Goal: Information Seeking & Learning: Learn about a topic

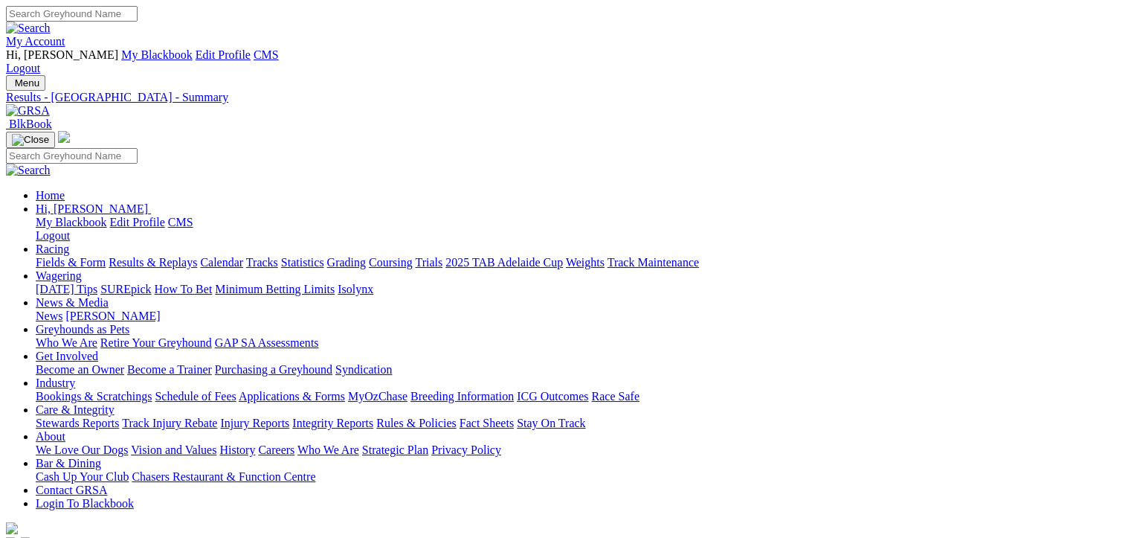
click at [50, 104] on img at bounding box center [28, 110] width 44 height 13
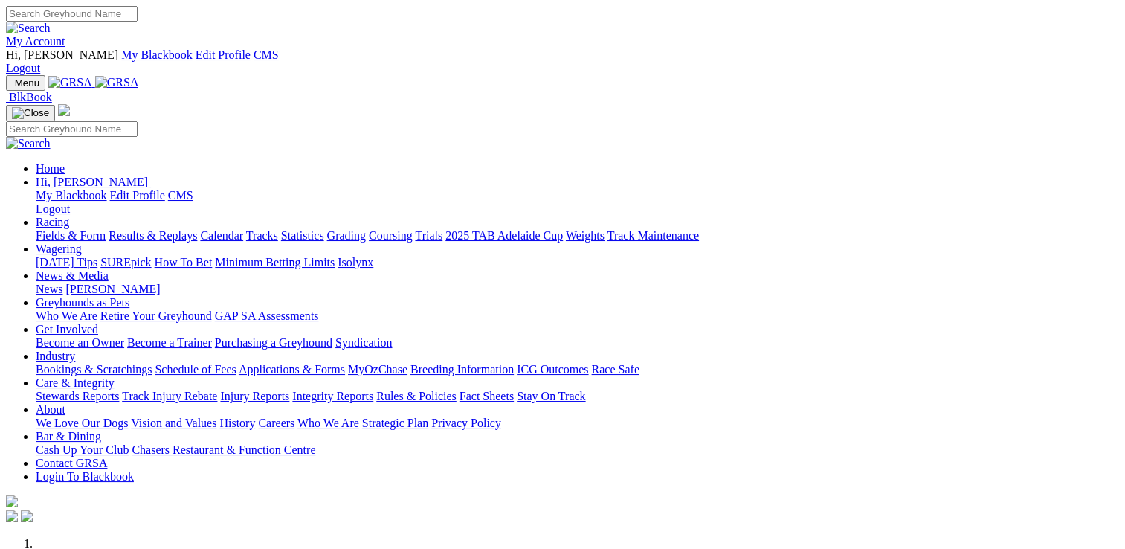
click at [115, 376] on link "Care & Integrity" at bounding box center [75, 382] width 79 height 13
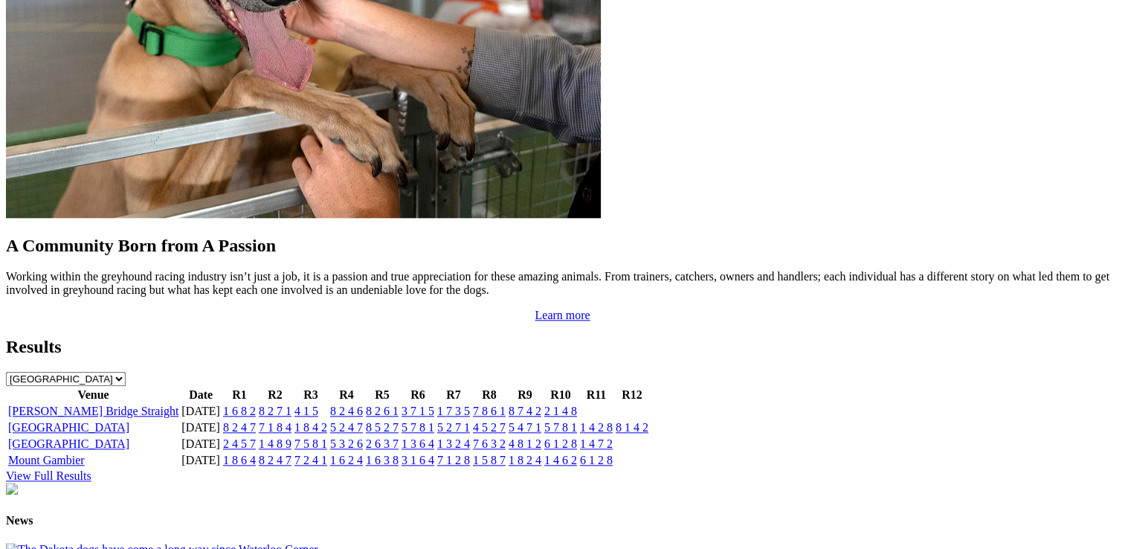
scroll to position [1388, 0]
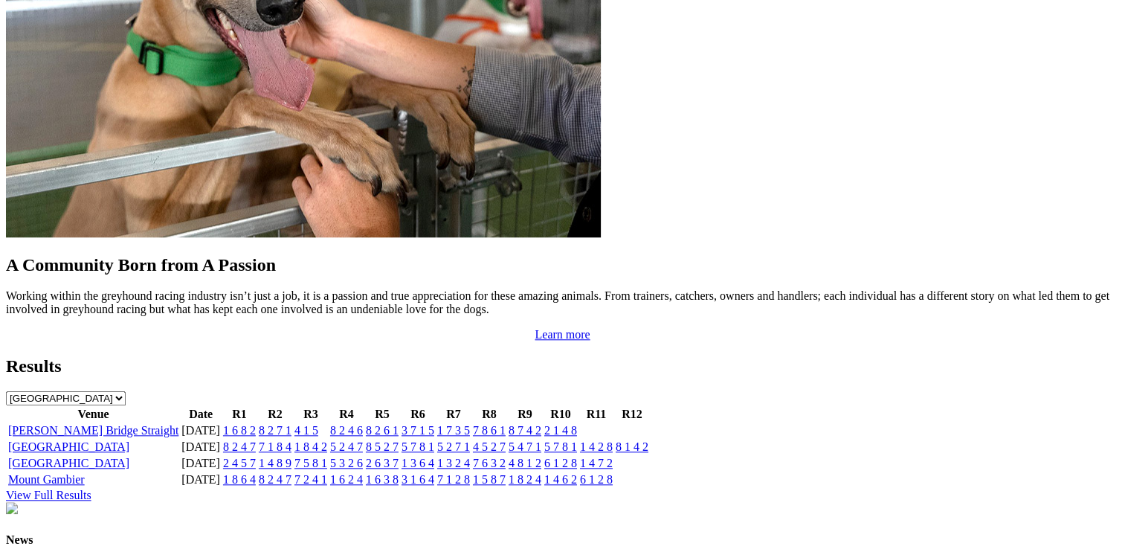
click at [91, 489] on link "View Full Results" at bounding box center [49, 495] width 86 height 13
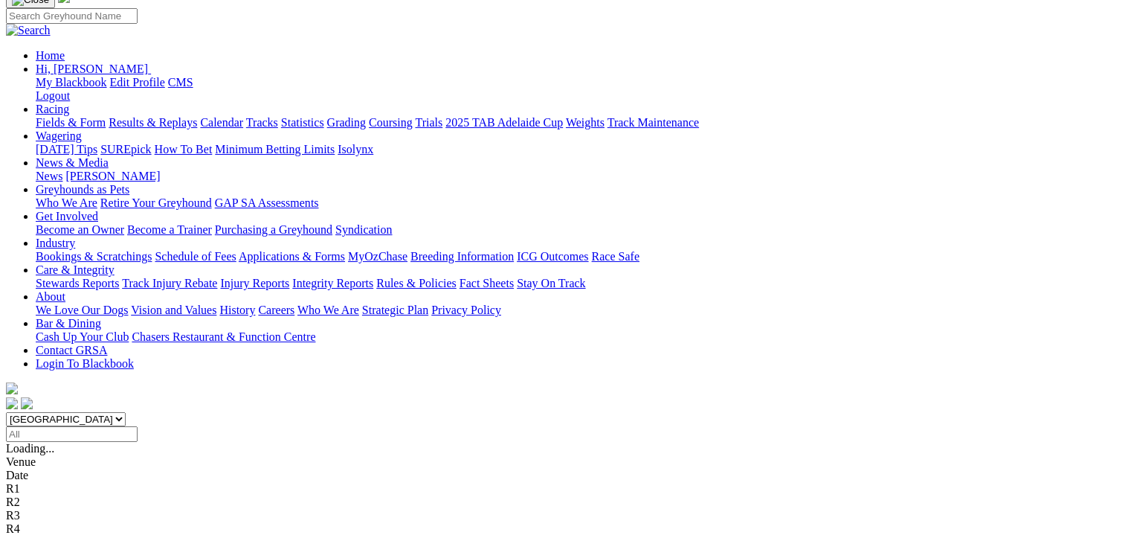
scroll to position [347, 0]
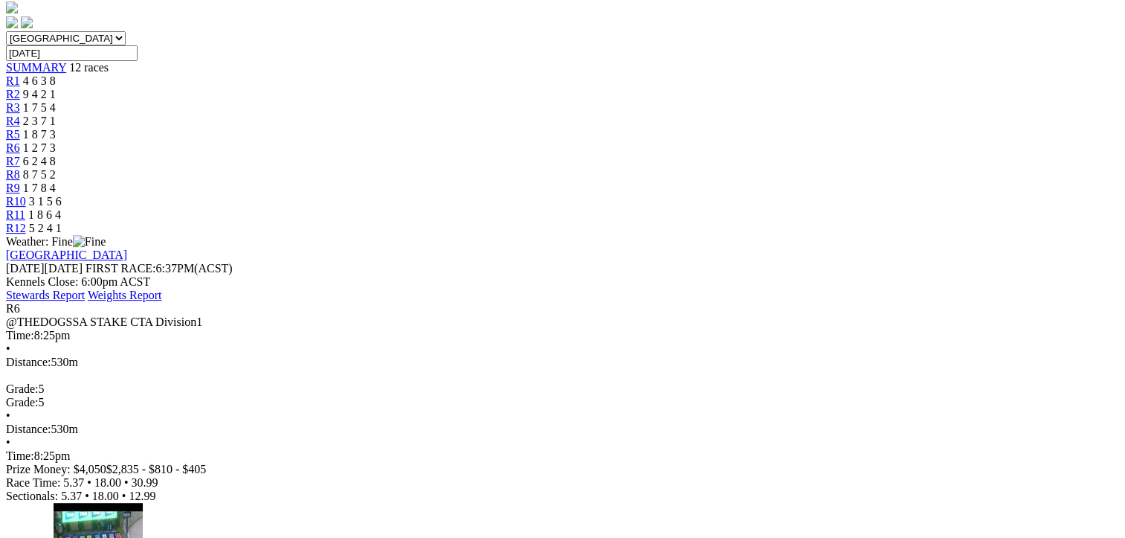
scroll to position [173, 0]
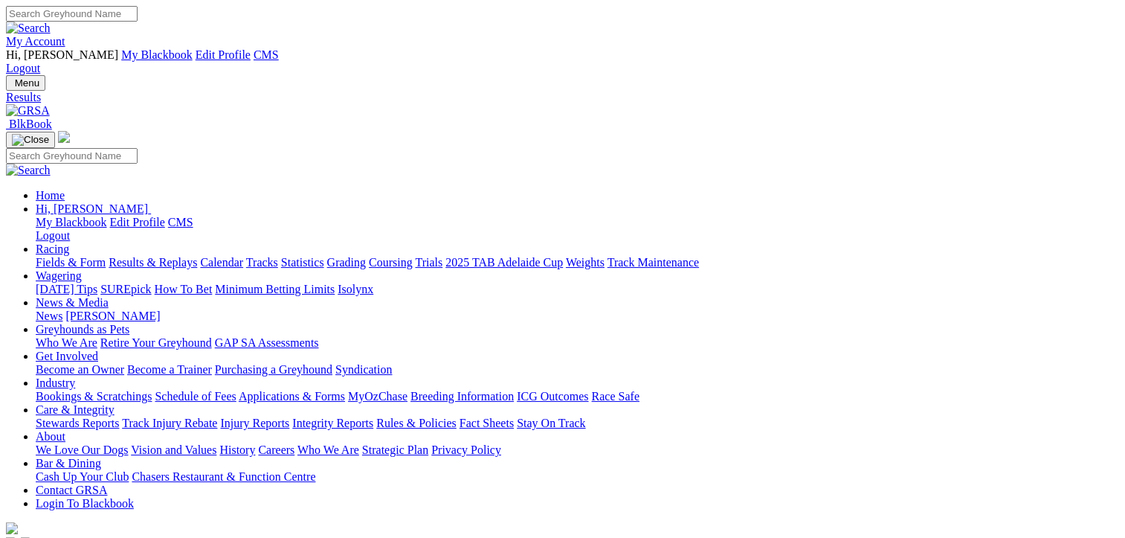
type input "Thursday, 14 Aug 2025"
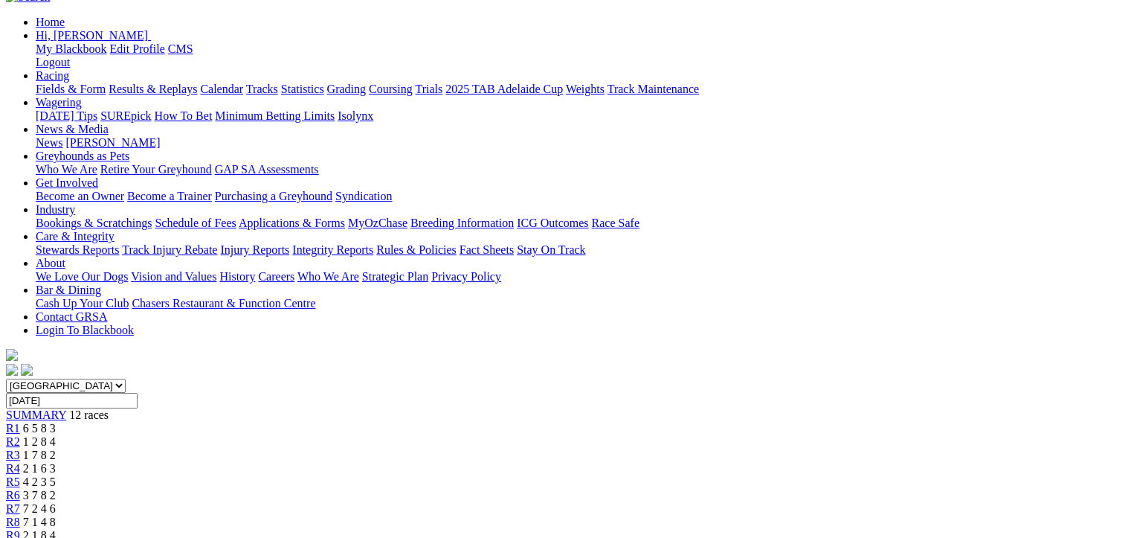
click at [56, 475] on span "4 2 3 5" at bounding box center [39, 481] width 33 height 13
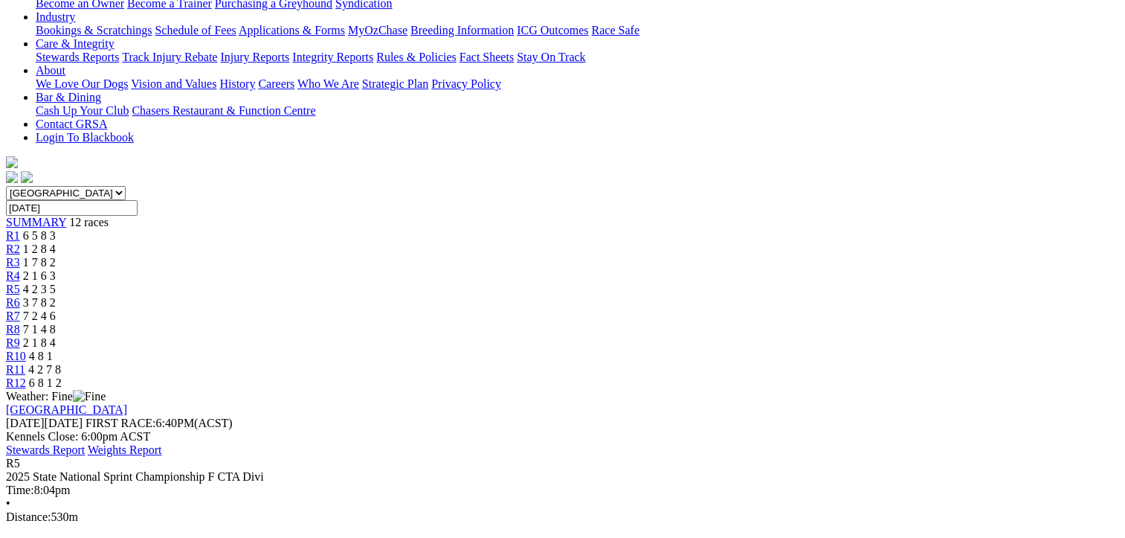
scroll to position [347, 0]
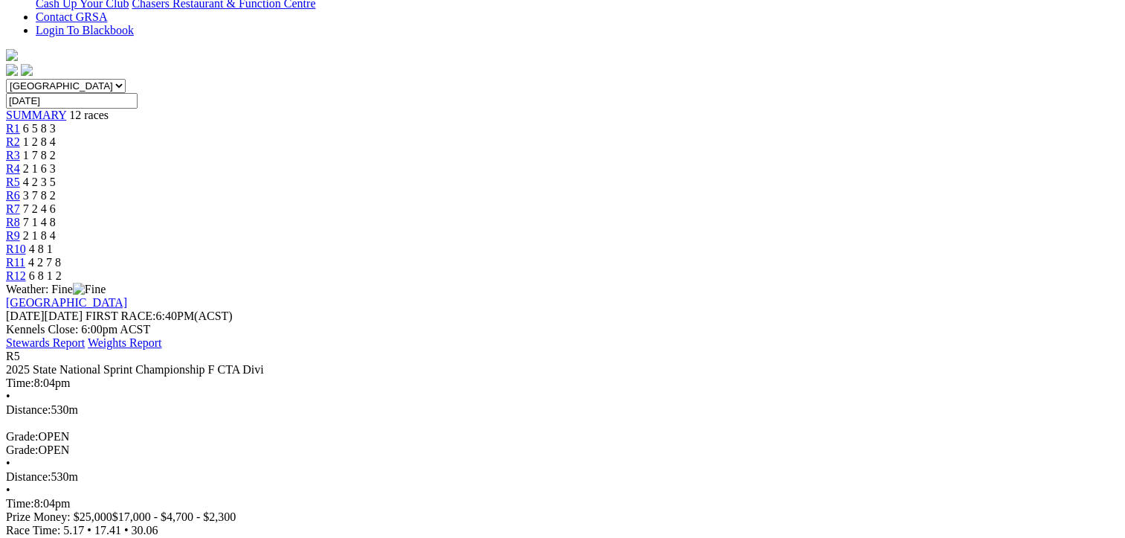
scroll to position [446, 0]
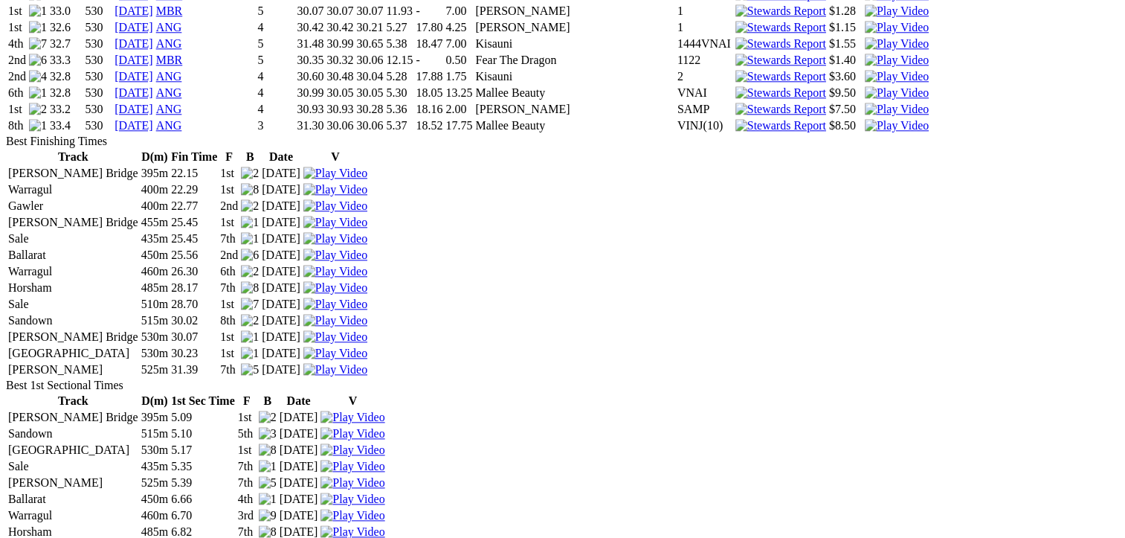
scroll to position [1562, 0]
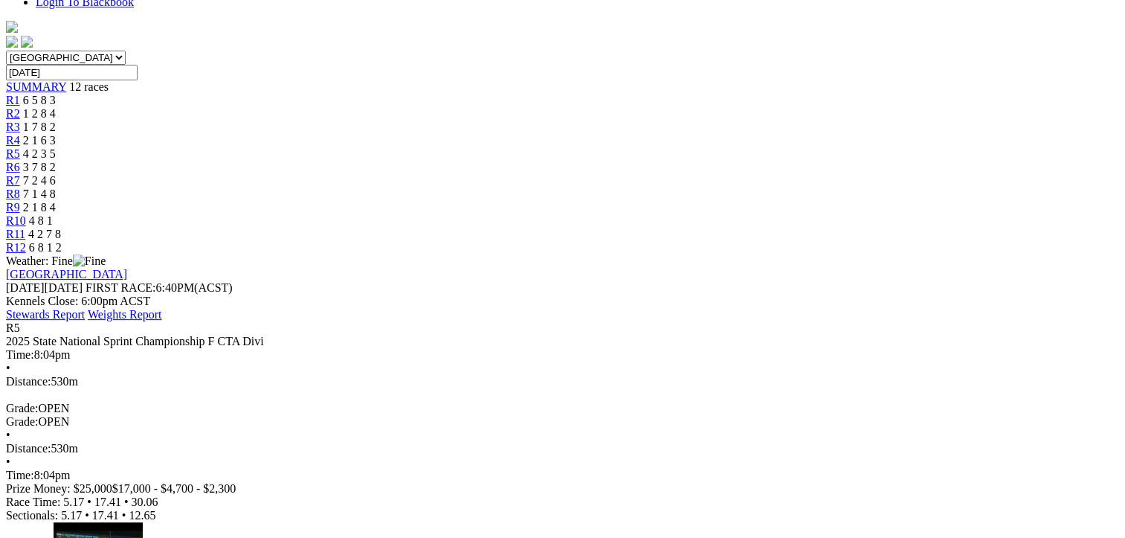
scroll to position [521, 0]
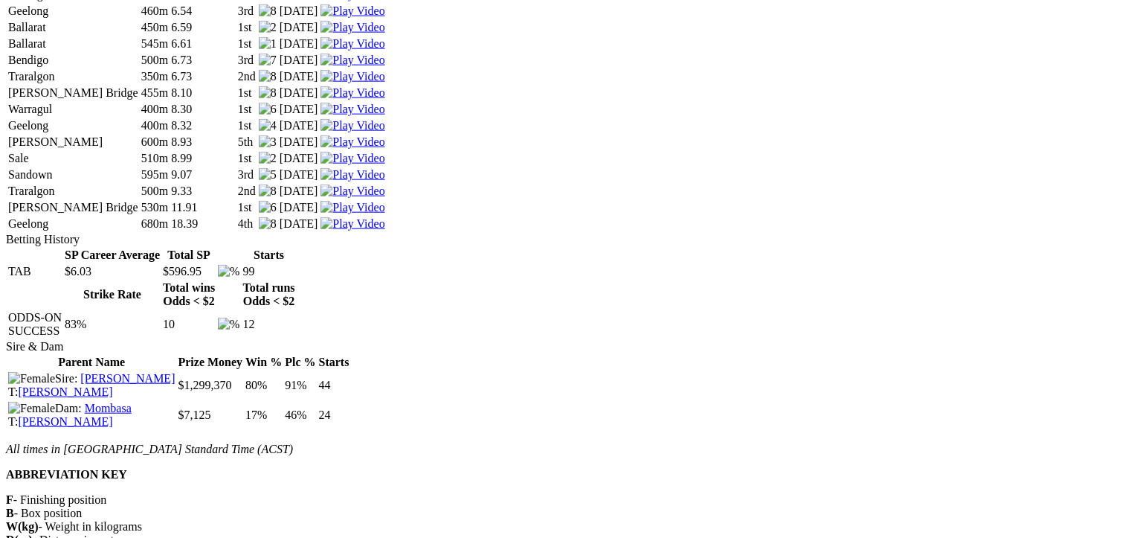
scroll to position [3297, 0]
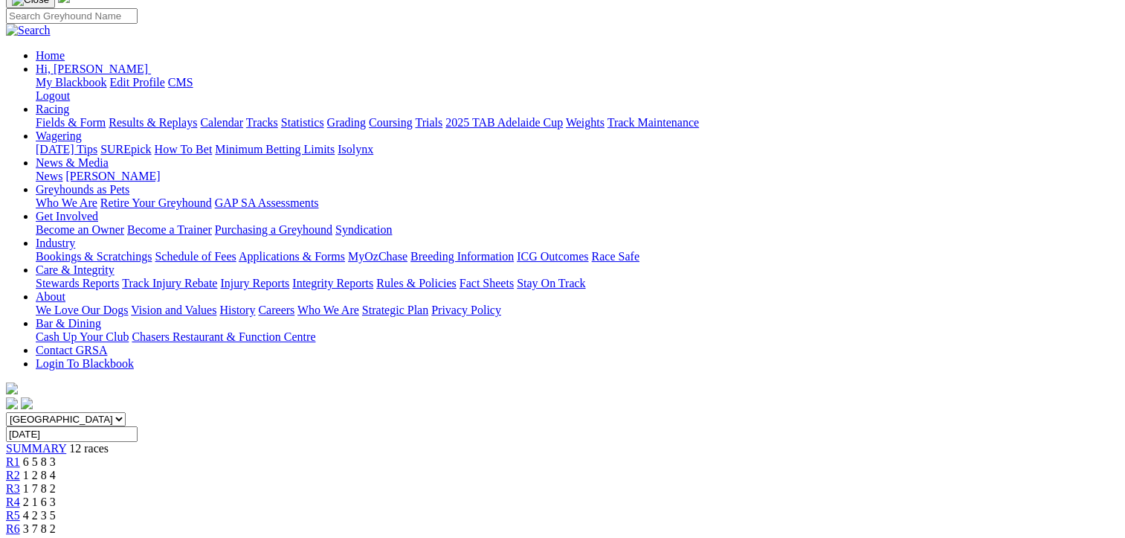
scroll to position [347, 0]
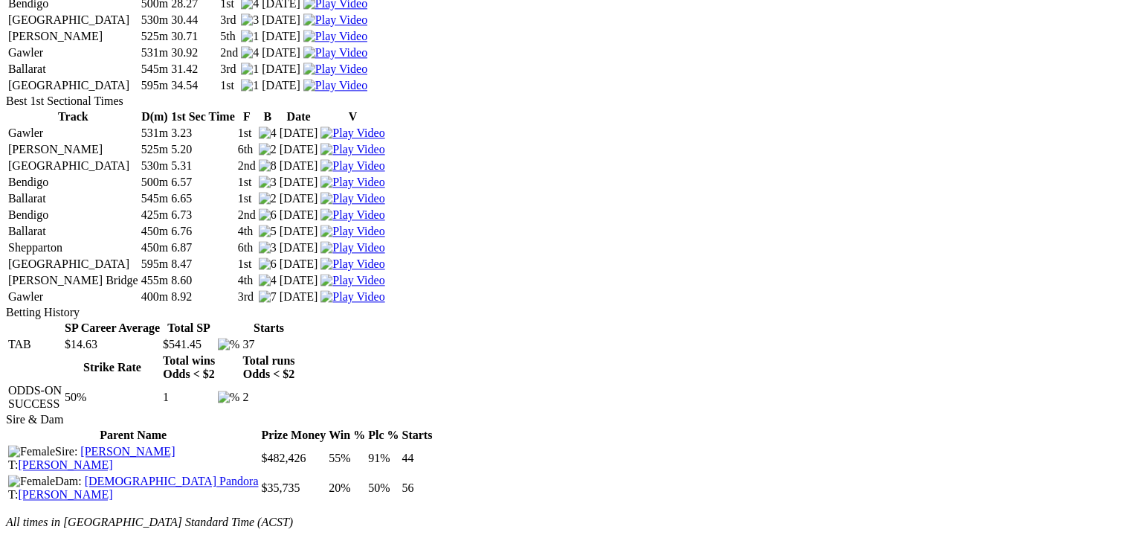
scroll to position [1388, 0]
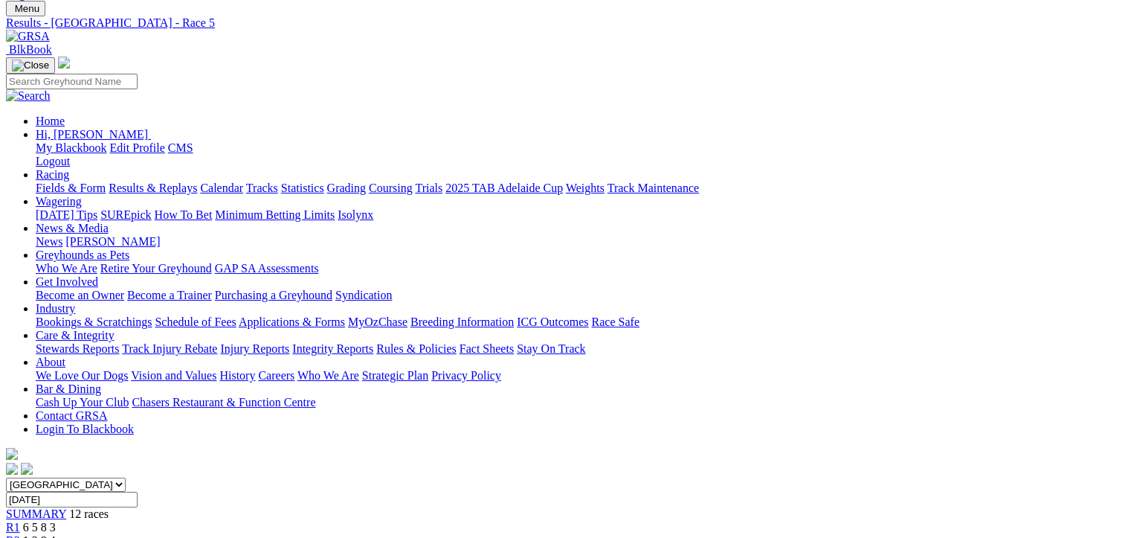
scroll to position [347, 0]
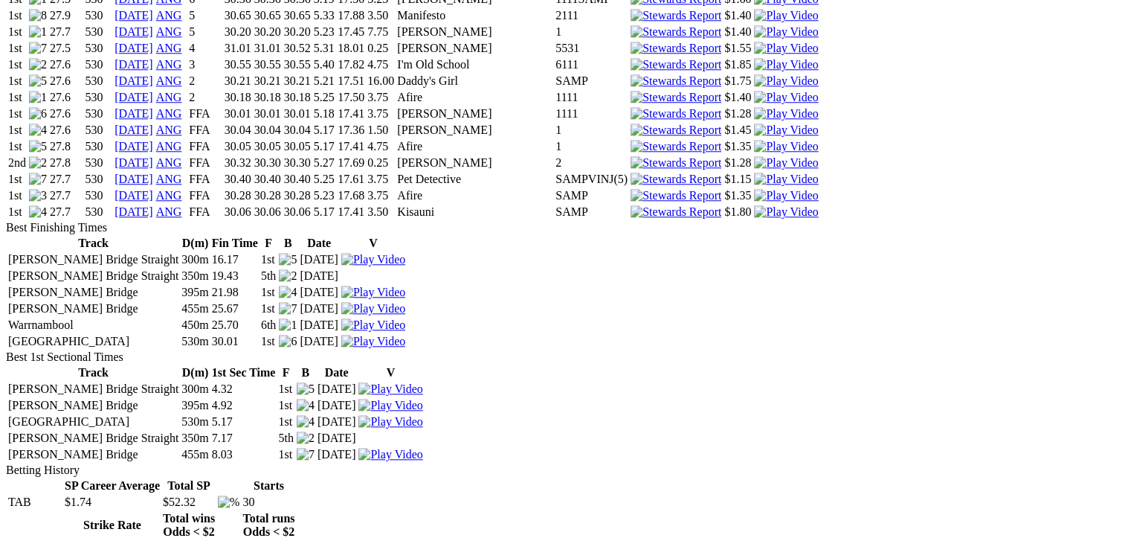
scroll to position [1215, 0]
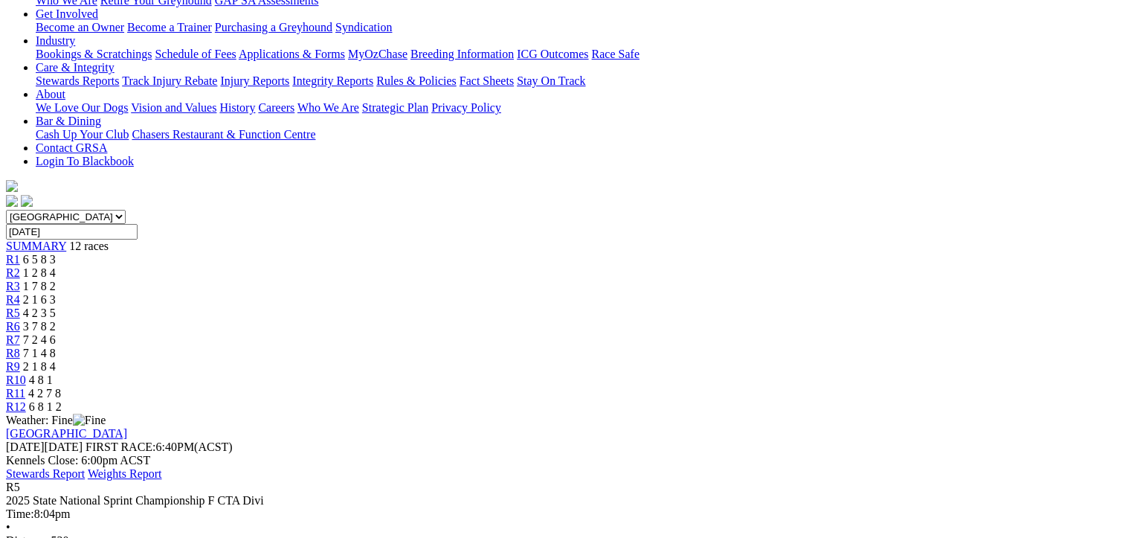
scroll to position [347, 0]
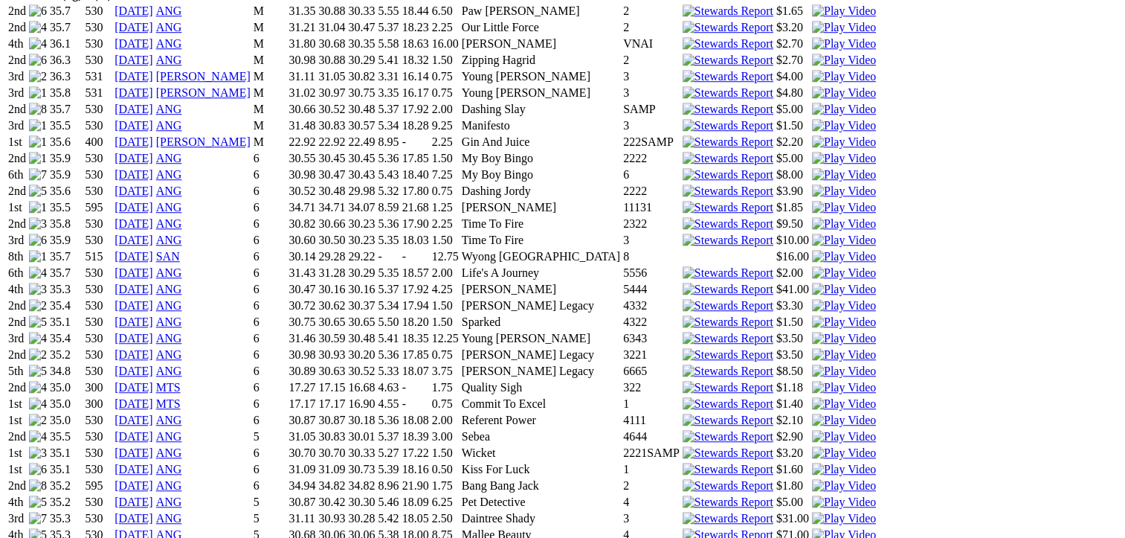
scroll to position [1215, 0]
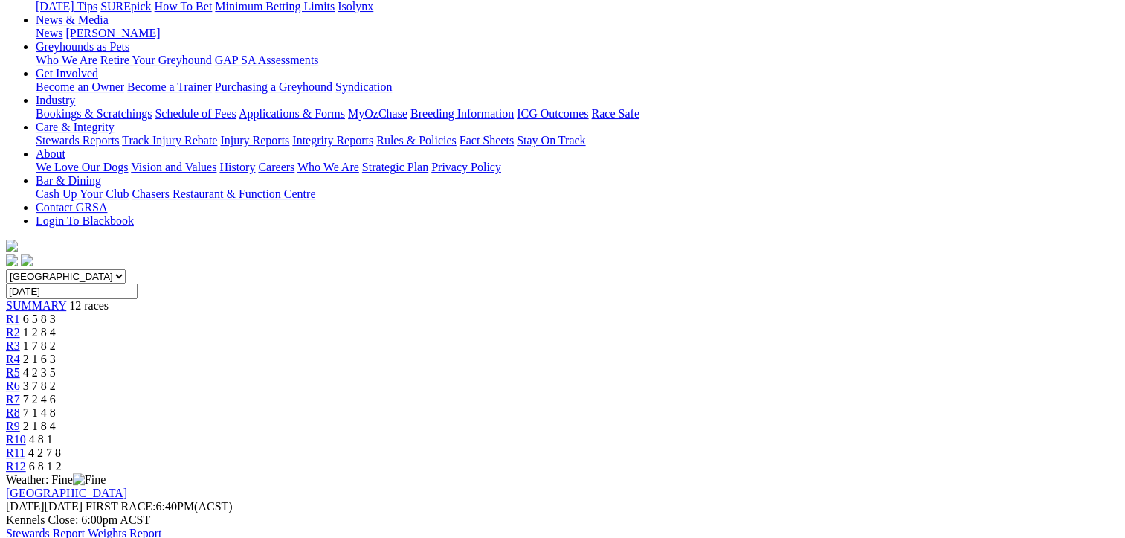
scroll to position [347, 0]
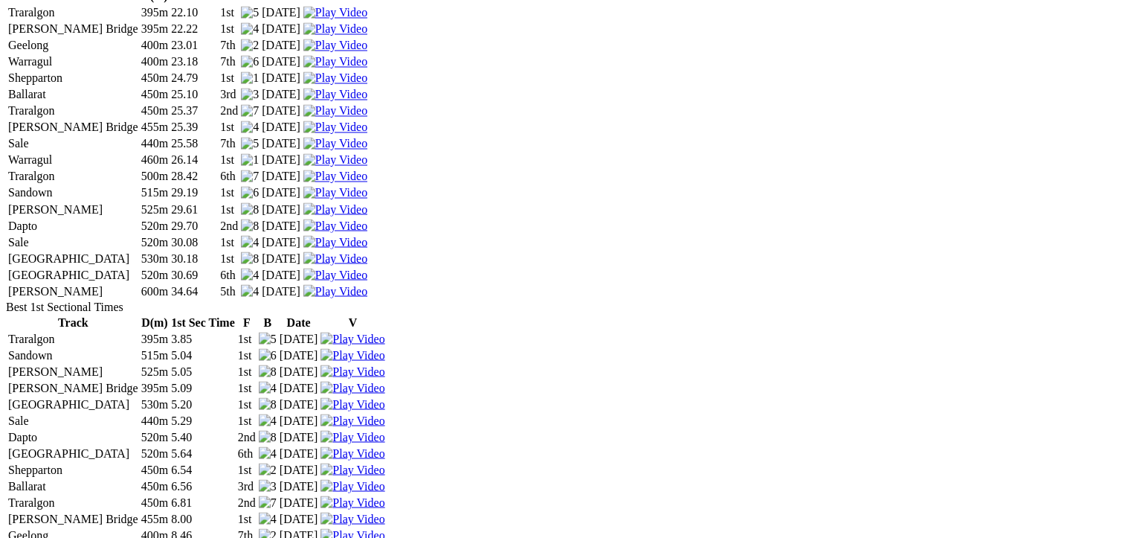
scroll to position [2950, 0]
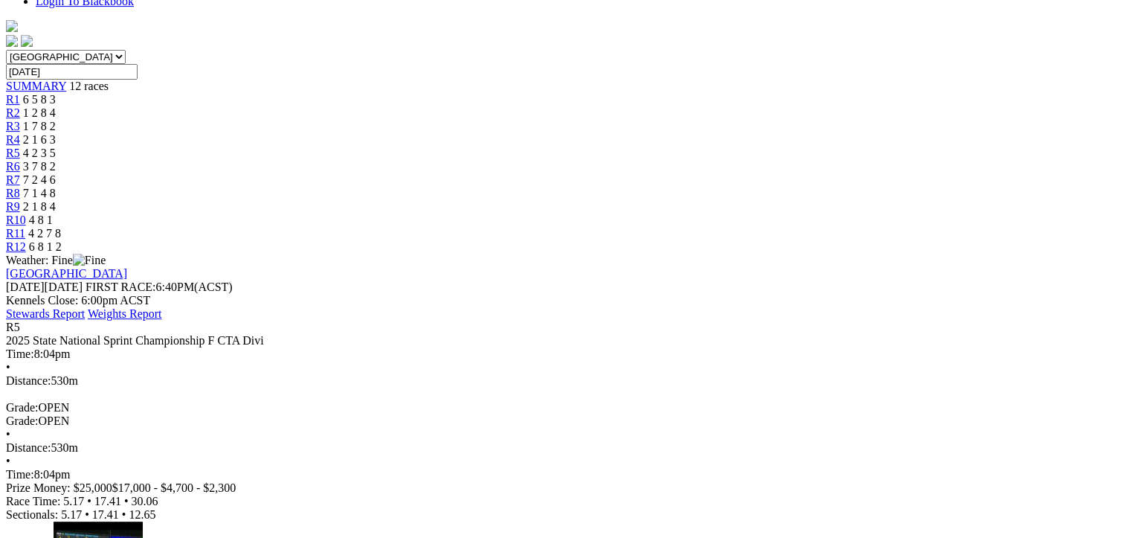
scroll to position [521, 0]
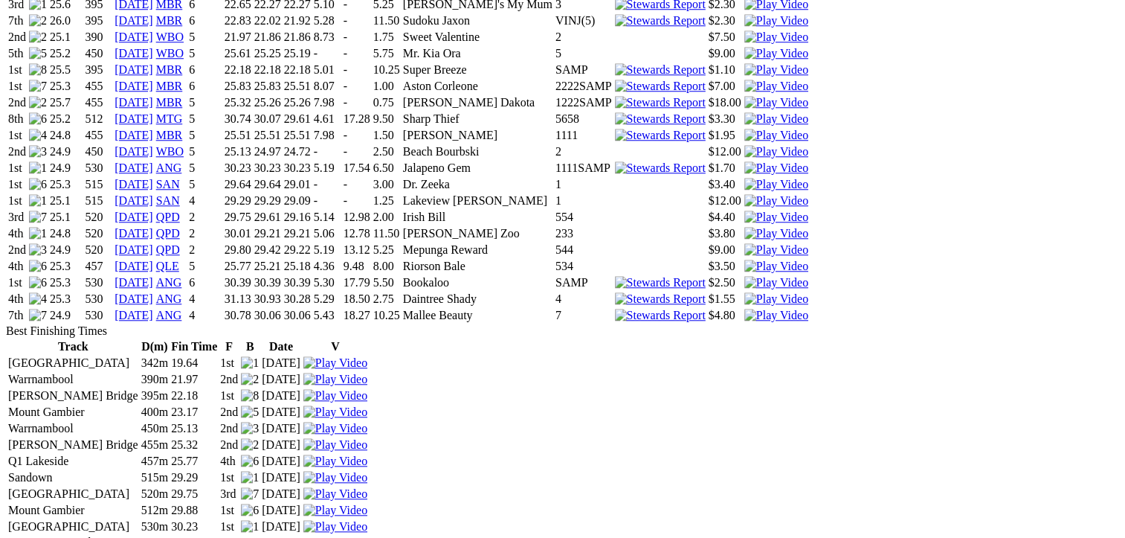
scroll to position [1388, 0]
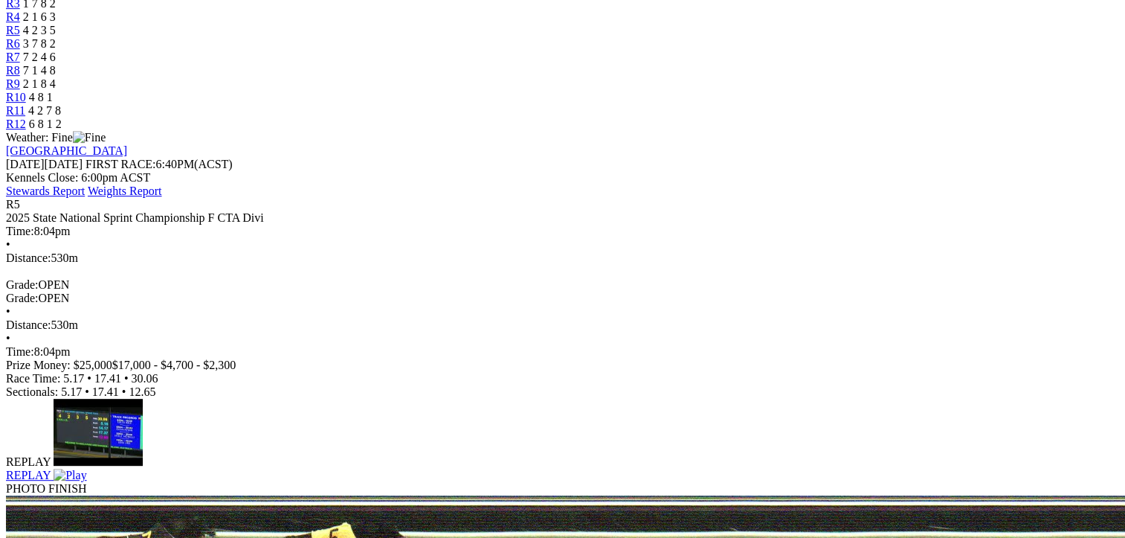
scroll to position [521, 0]
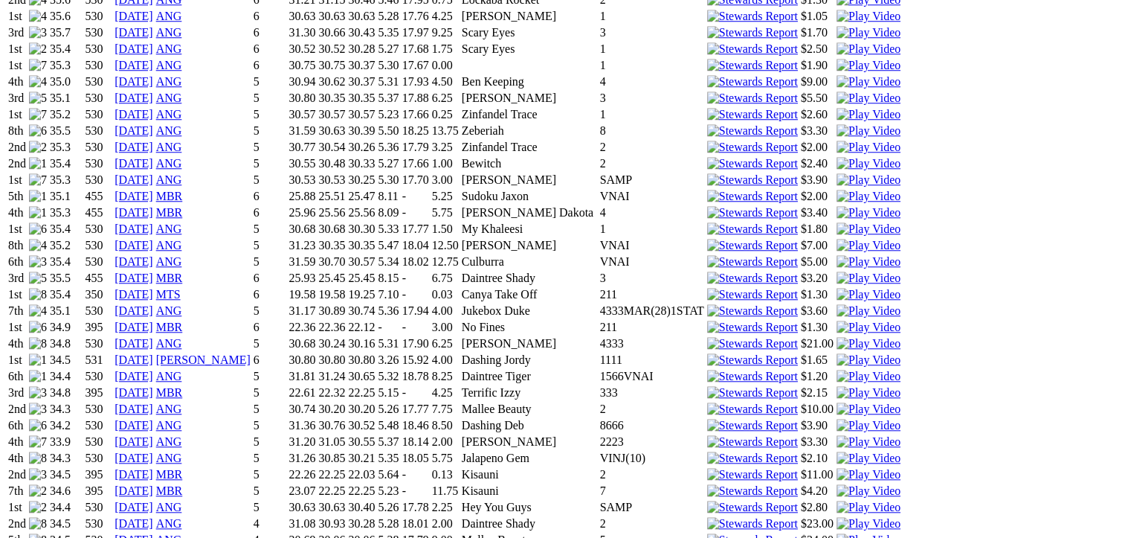
scroll to position [1388, 0]
